Goal: Find specific page/section: Find specific page/section

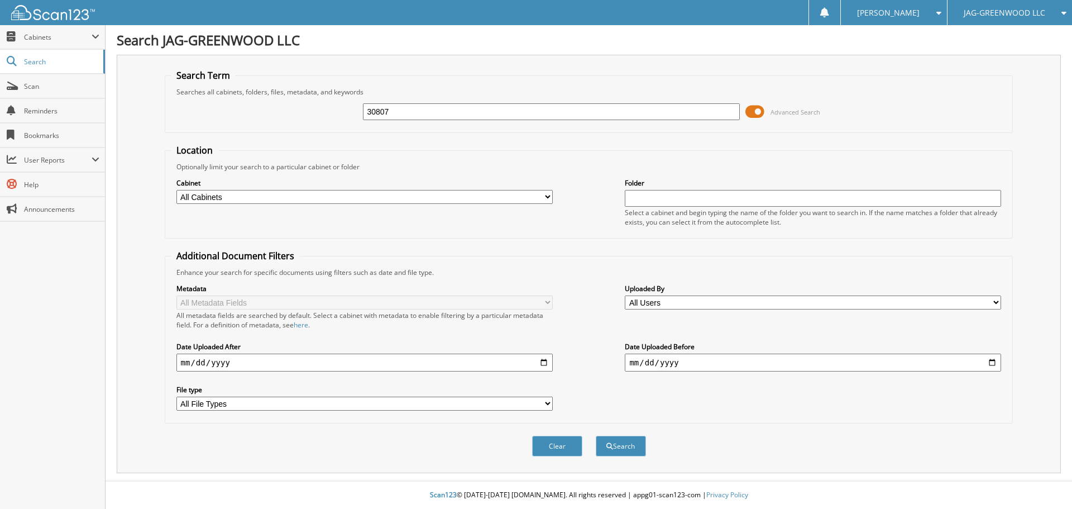
type input "30807"
click at [596, 436] on button "Search" at bounding box center [621, 446] width 50 height 21
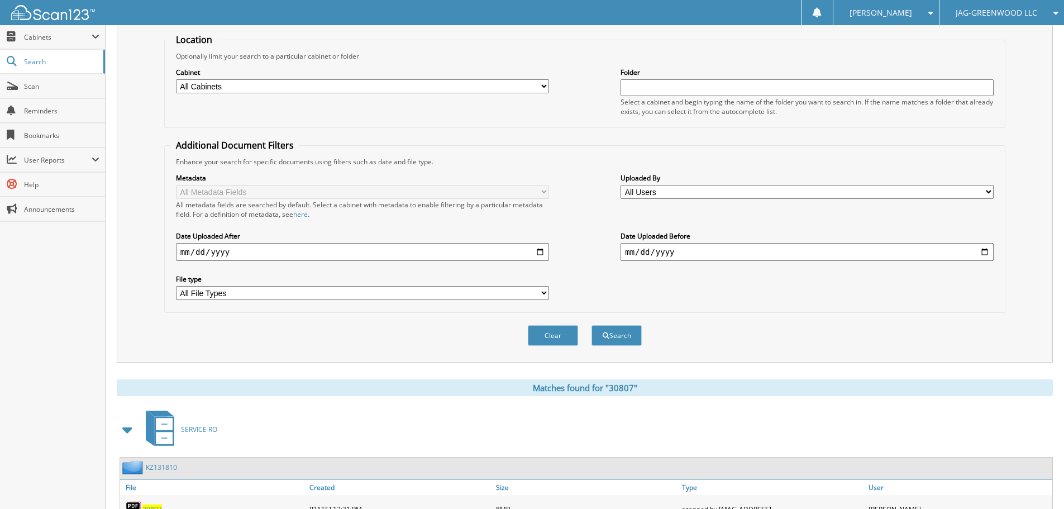
scroll to position [311, 0]
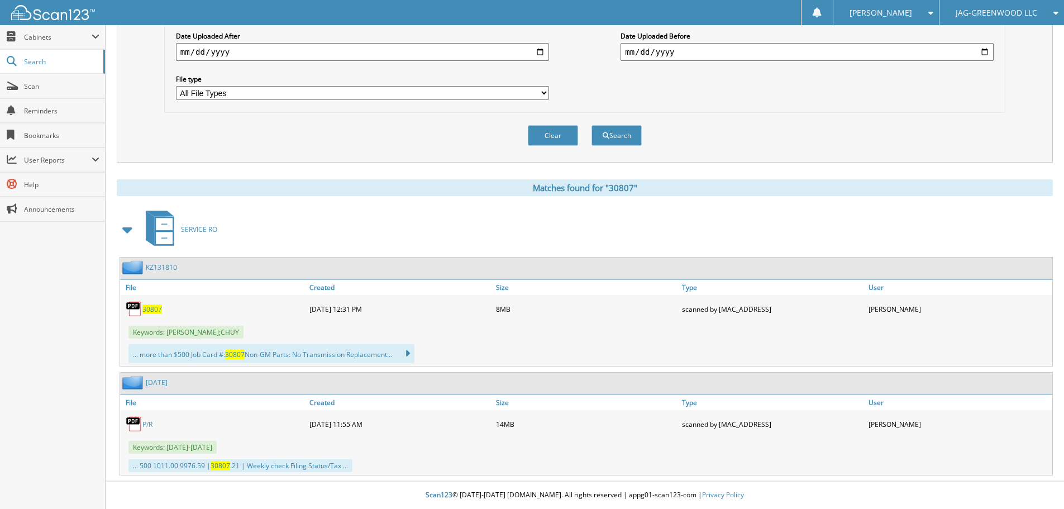
click at [153, 309] on span "30807" at bounding box center [152, 308] width 20 height 9
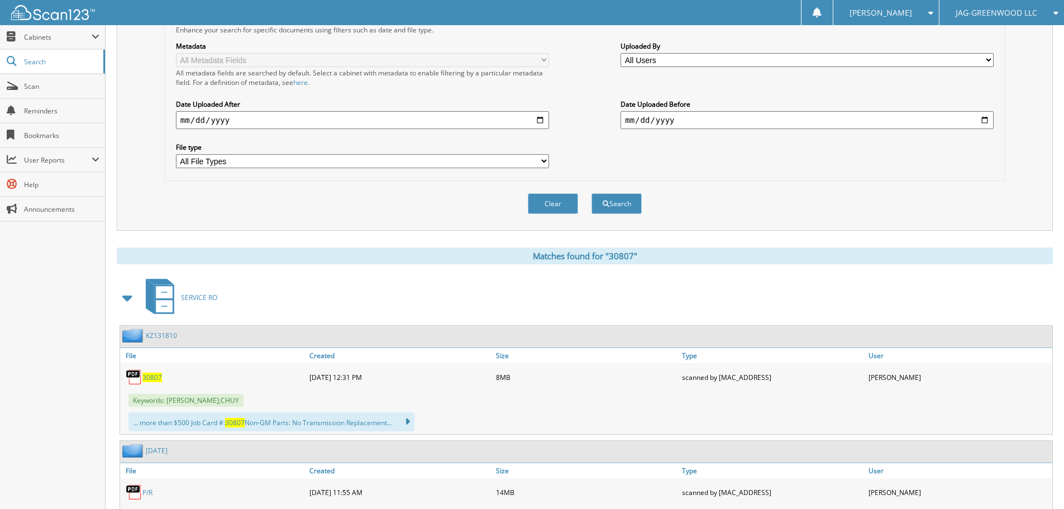
scroll to position [0, 0]
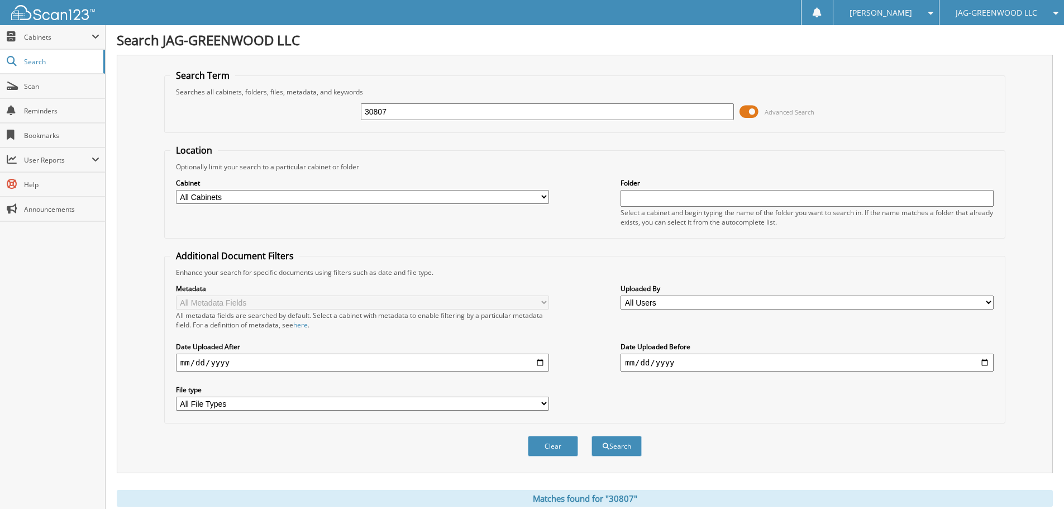
click at [446, 109] on input "30807" at bounding box center [547, 111] width 373 height 17
type input "33186"
click at [591, 436] on button "Search" at bounding box center [616, 446] width 50 height 21
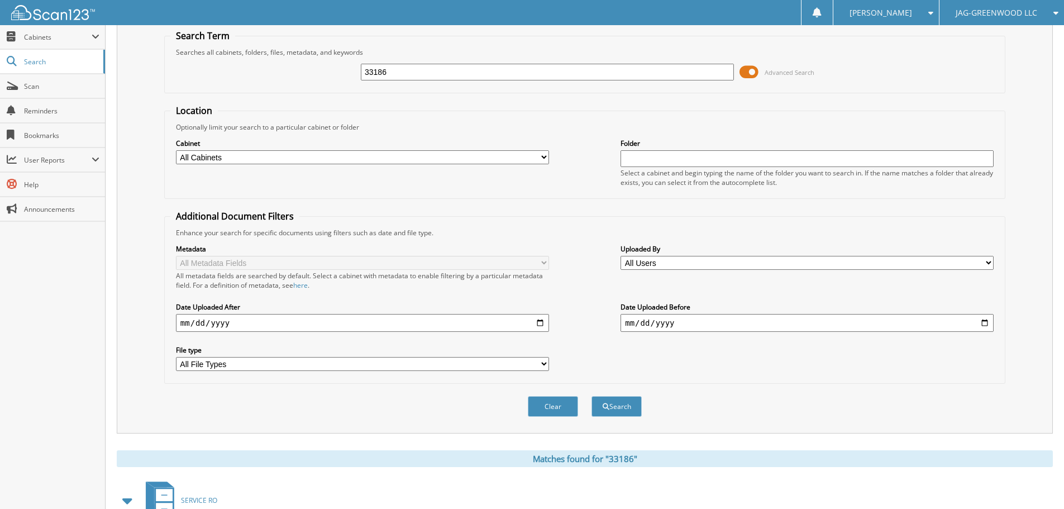
scroll to position [273, 0]
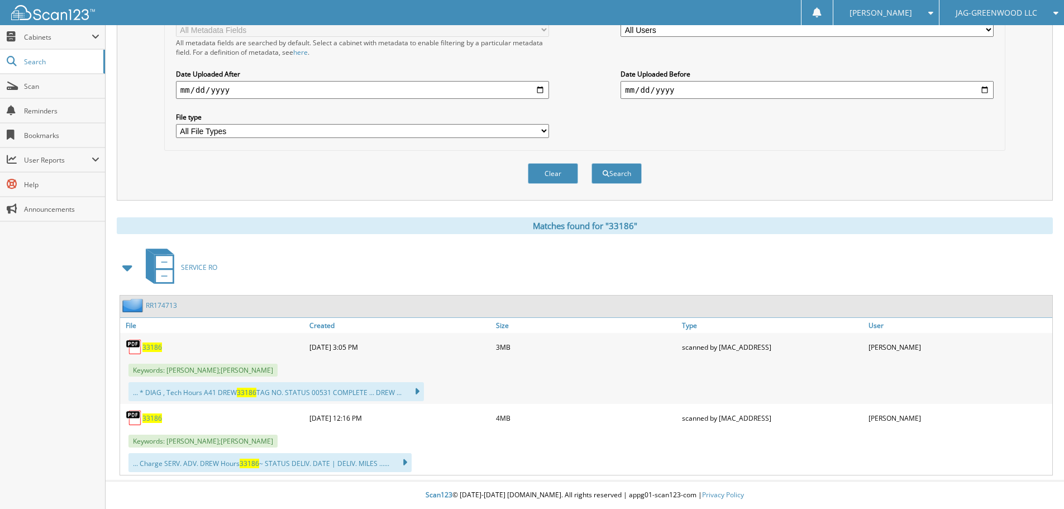
click at [155, 346] on span "33186" at bounding box center [152, 346] width 20 height 9
click at [149, 419] on span "33186" at bounding box center [152, 417] width 20 height 9
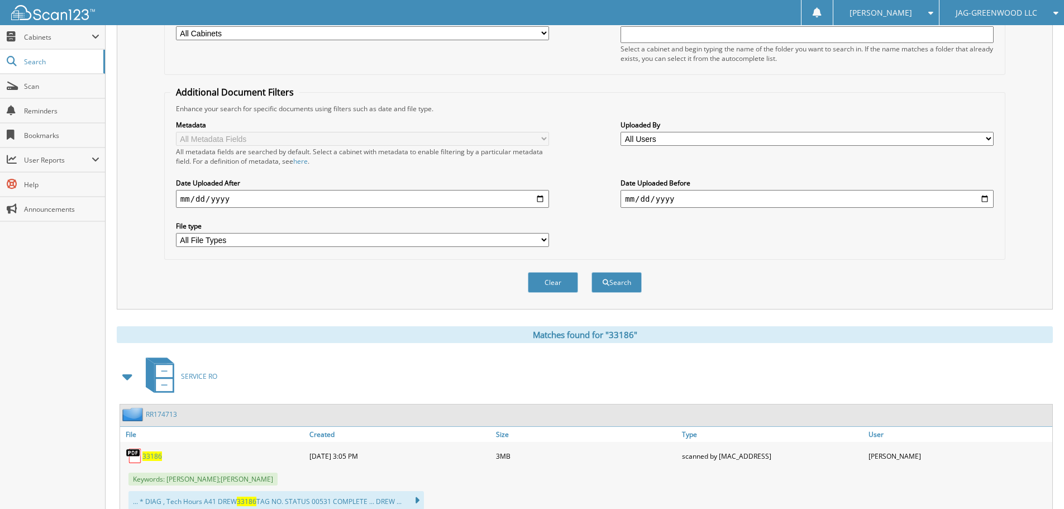
scroll to position [0, 0]
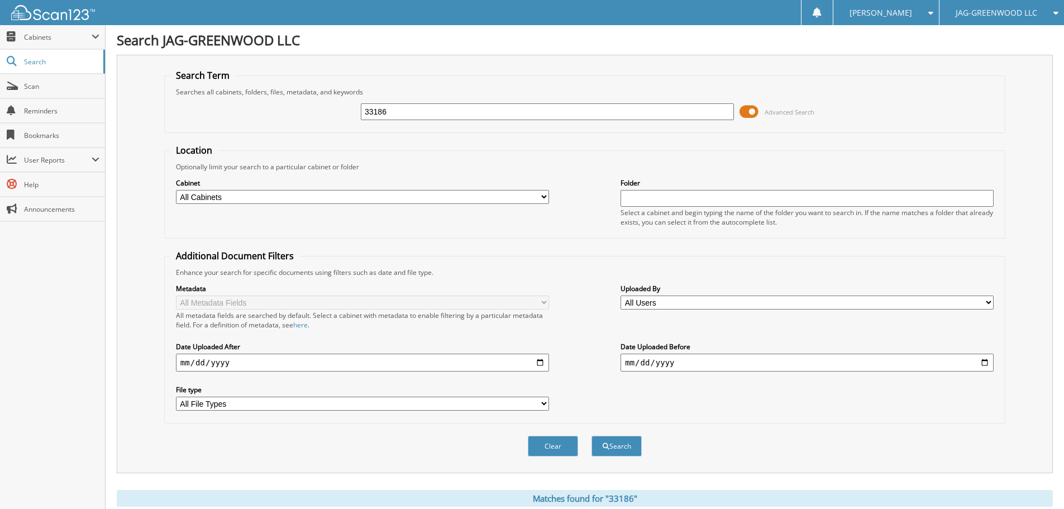
click at [395, 112] on input "33186" at bounding box center [547, 111] width 373 height 17
